Goal: Navigation & Orientation: Find specific page/section

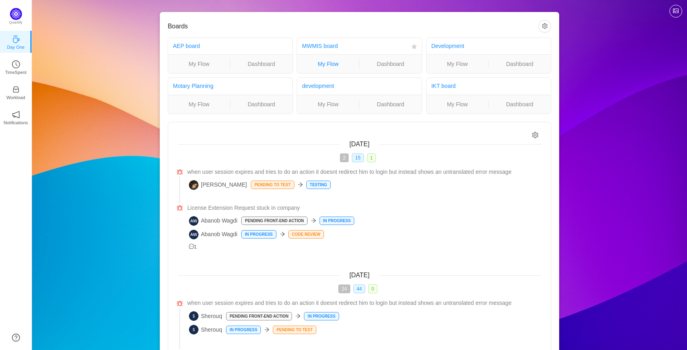
click at [328, 65] on link "My Flow" at bounding box center [328, 64] width 62 height 9
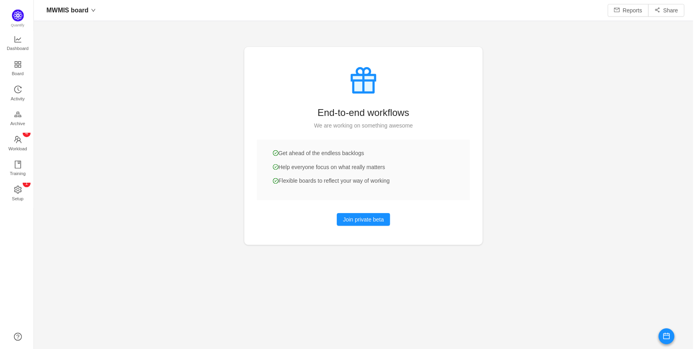
scroll to position [12, 12]
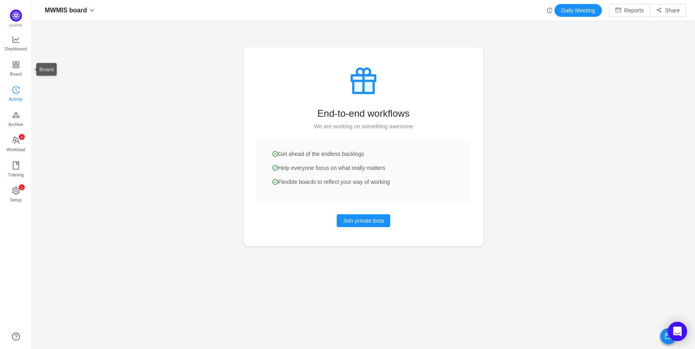
click at [14, 92] on span "Activity" at bounding box center [16, 99] width 14 height 16
